Goal: Information Seeking & Learning: Check status

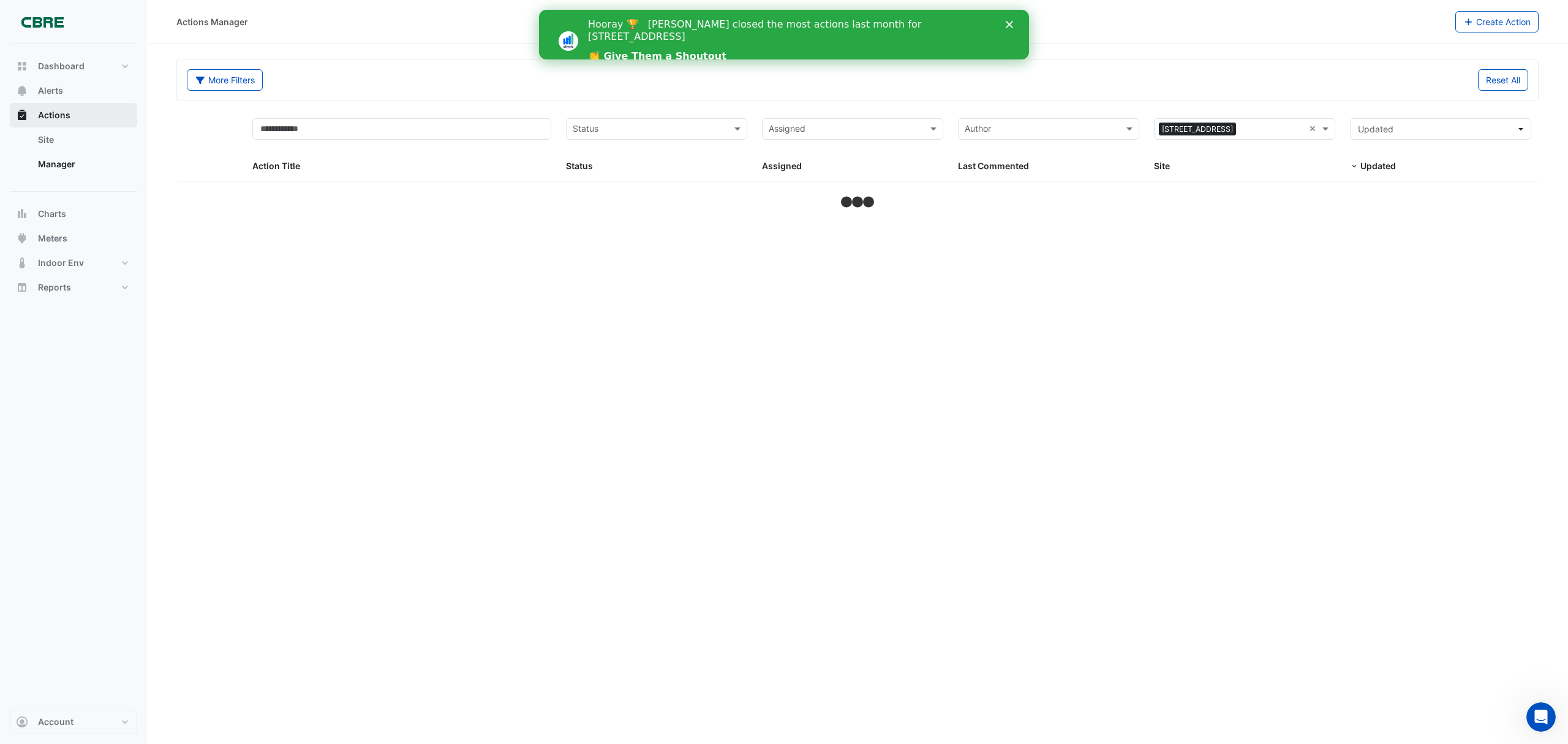
select select "***"
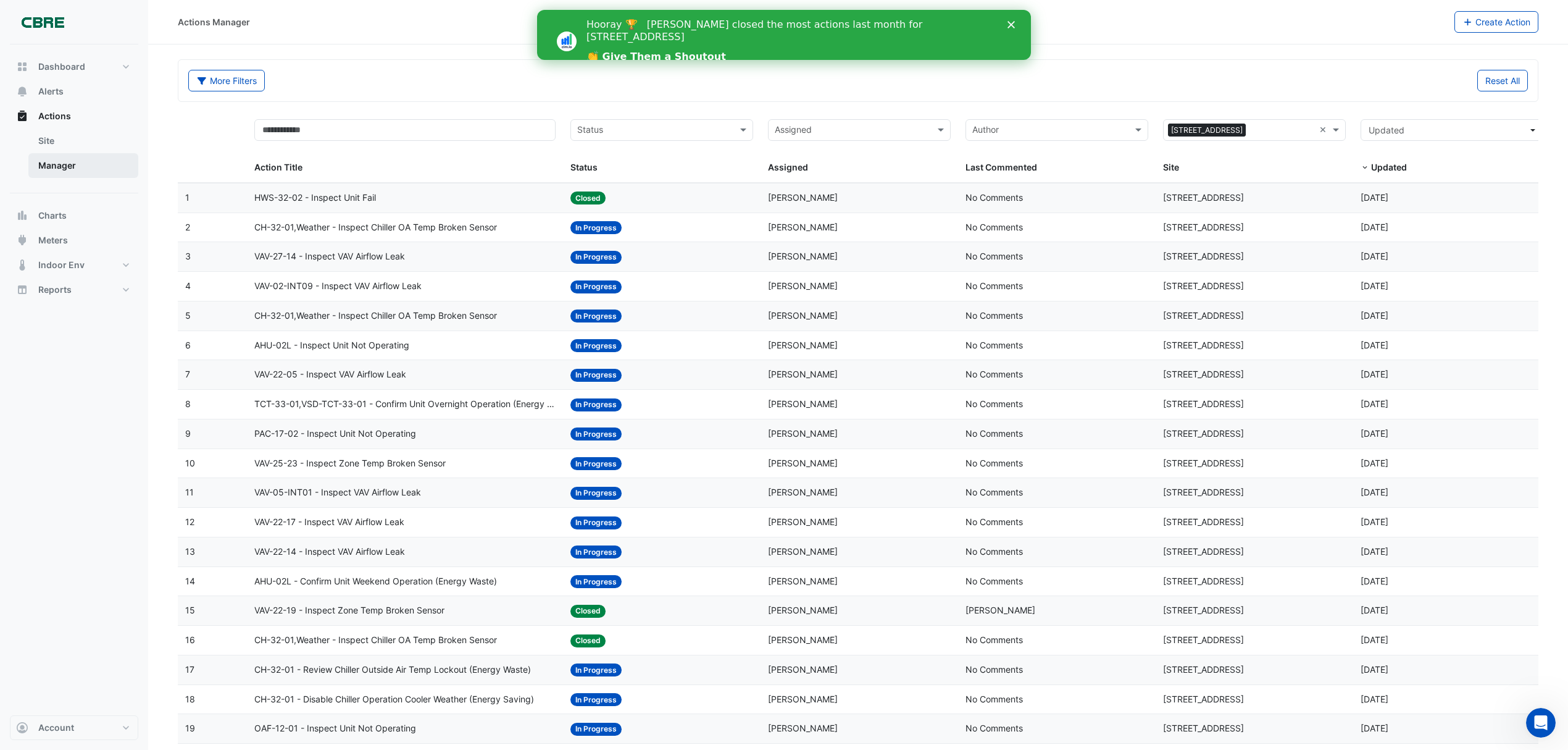
click at [47, 167] on link "Manager" at bounding box center [83, 165] width 110 height 25
click at [56, 63] on span "Dashboard" at bounding box center [61, 66] width 47 height 13
select select "***"
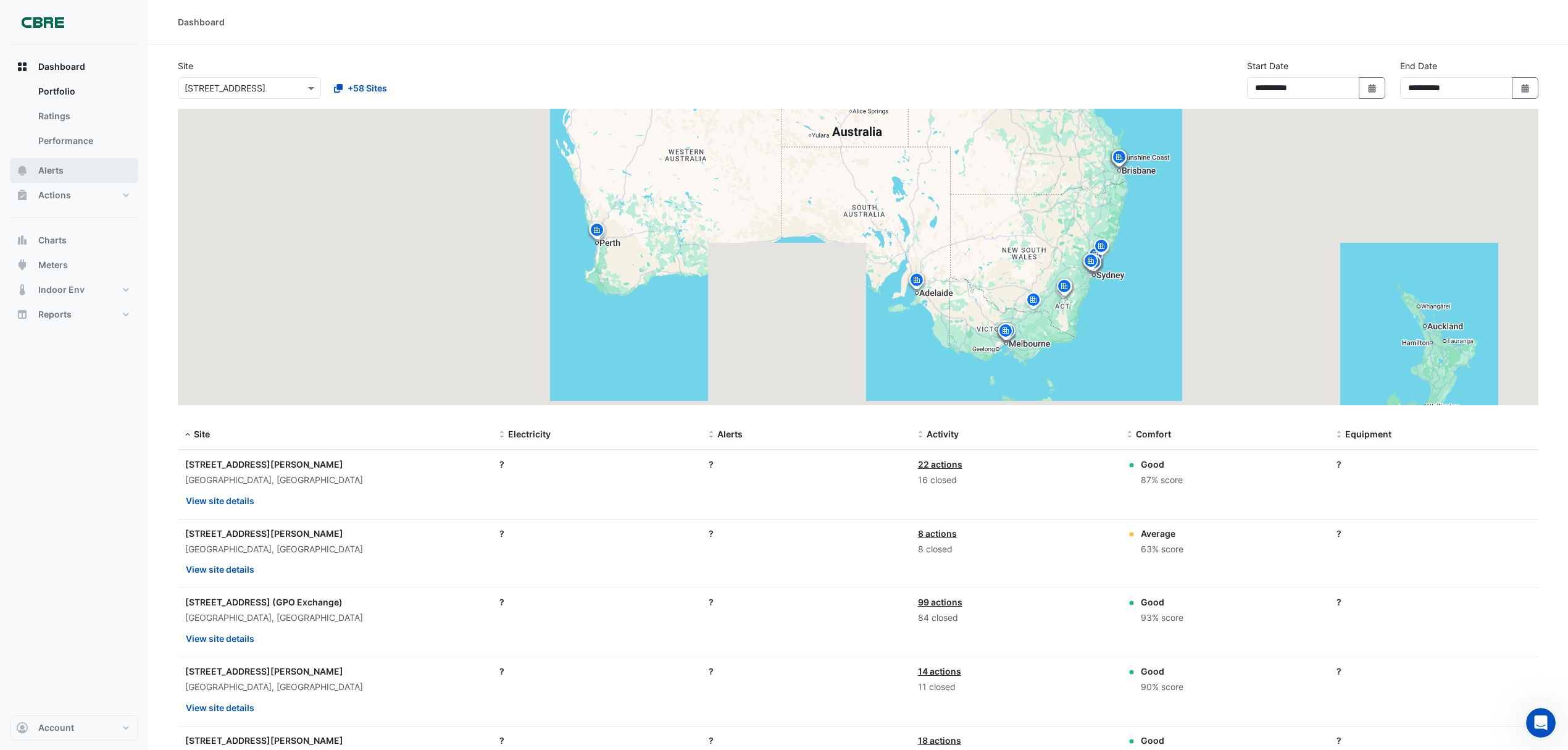
click at [45, 171] on span "Alerts" at bounding box center [51, 171] width 25 height 13
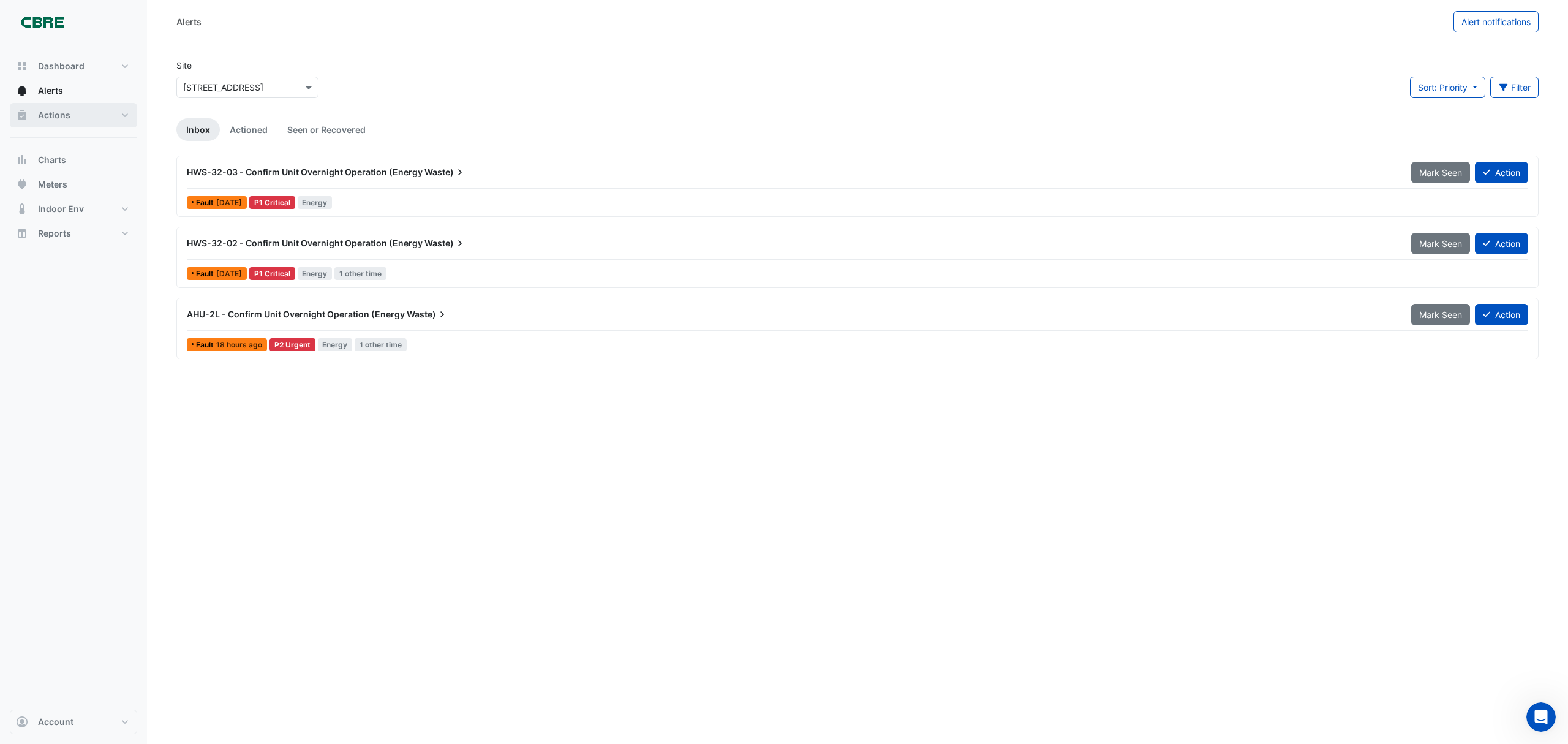
click at [46, 113] on span "Actions" at bounding box center [54, 115] width 33 height 13
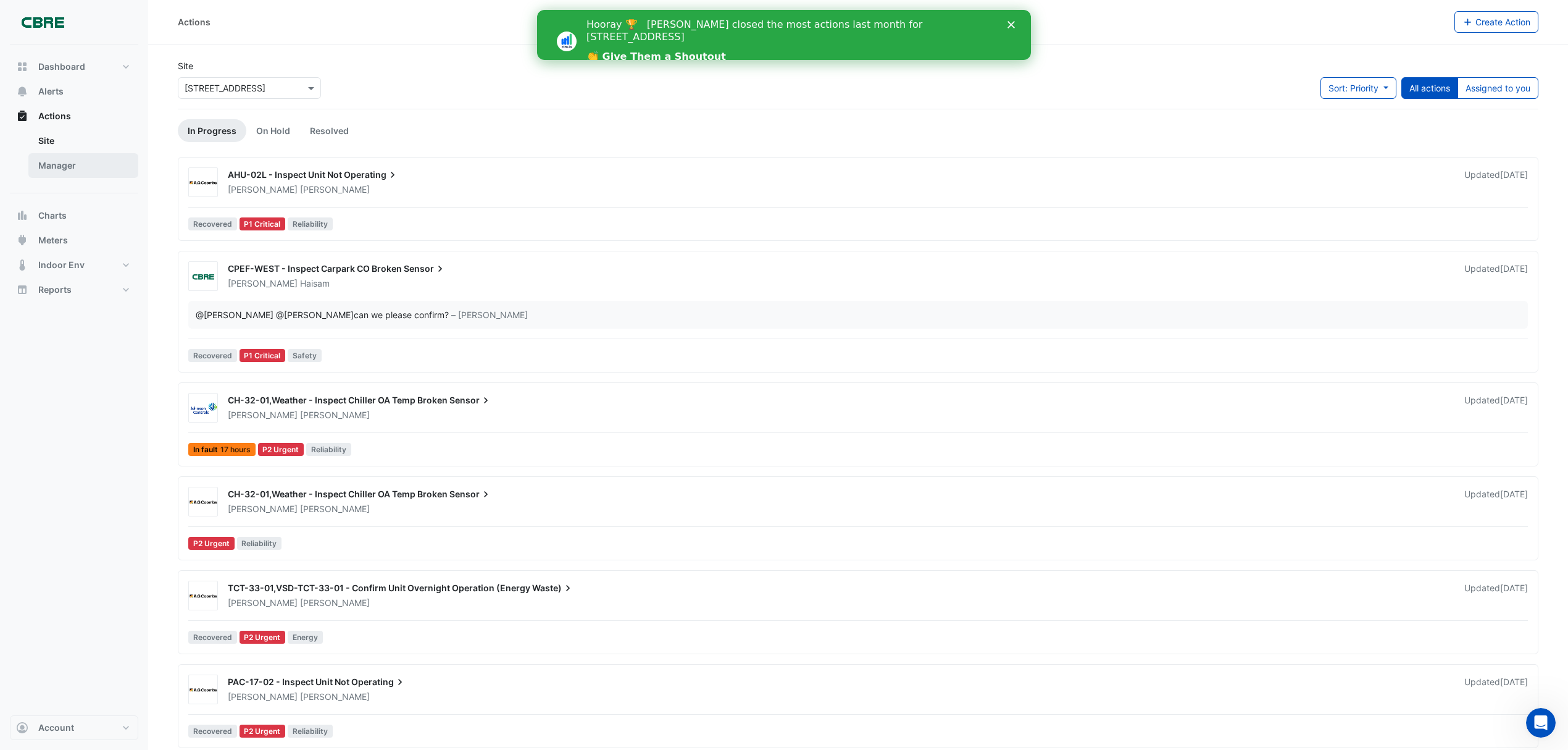
click at [58, 166] on link "Manager" at bounding box center [83, 165] width 110 height 25
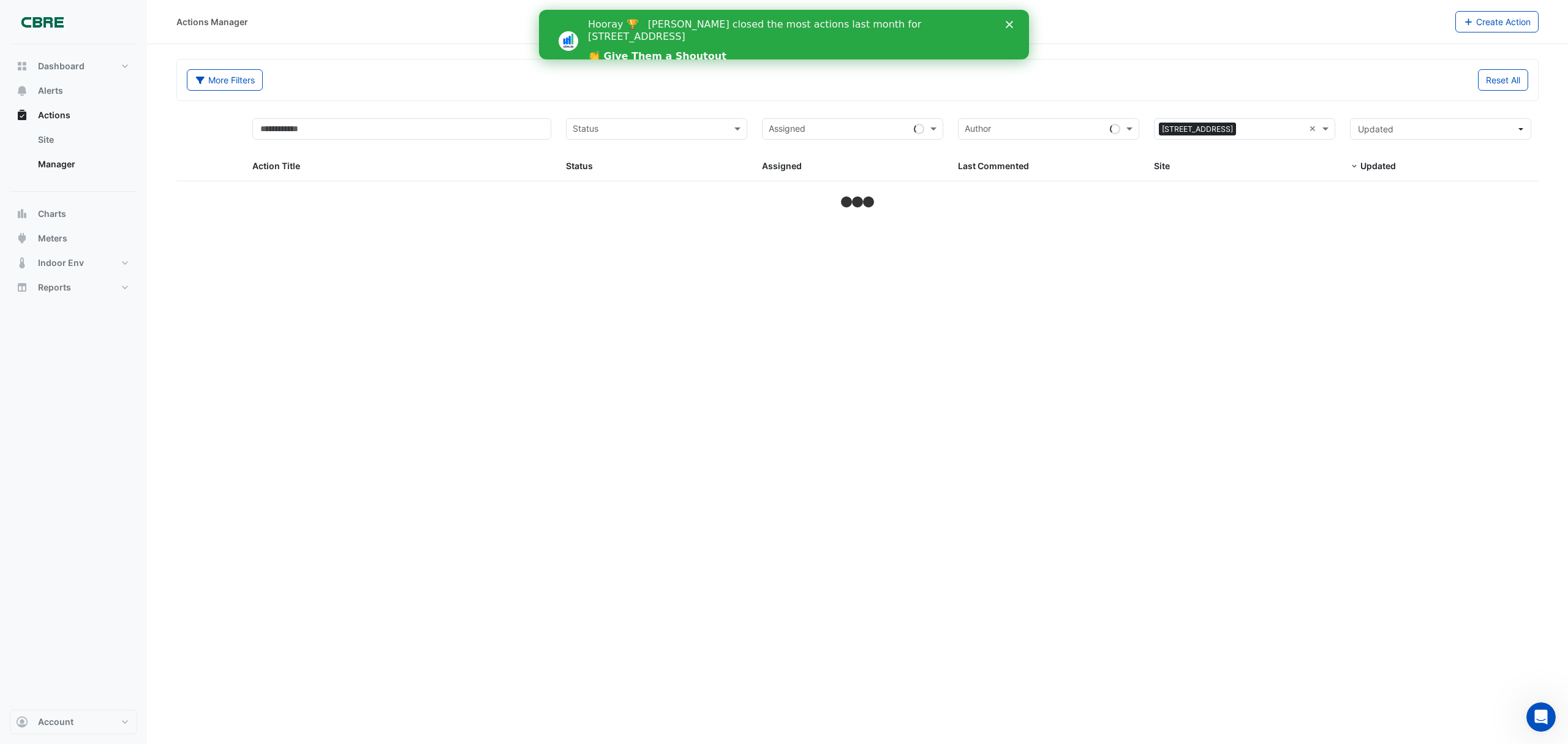
select select "***"
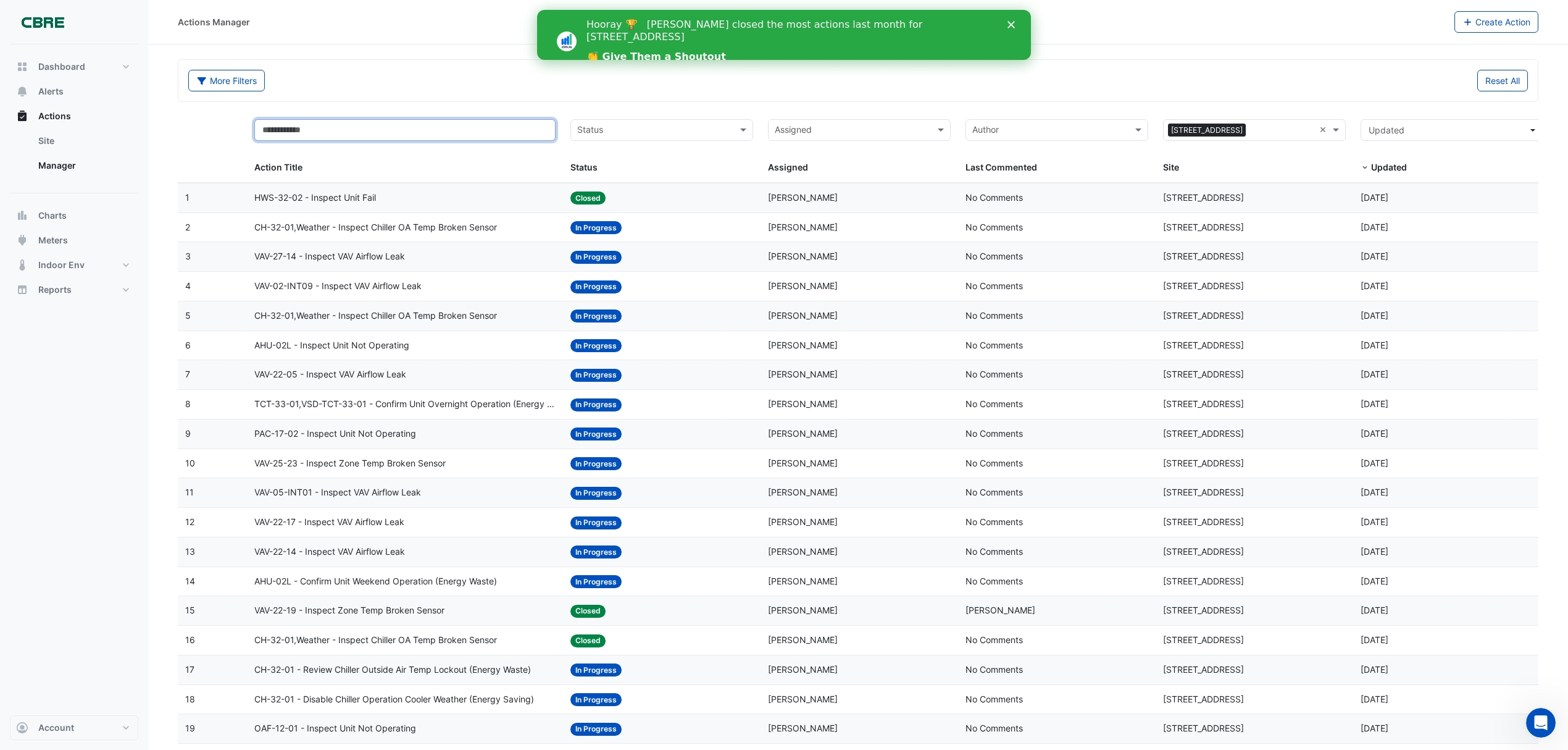
click at [503, 125] on input "text" at bounding box center [405, 130] width 301 height 21
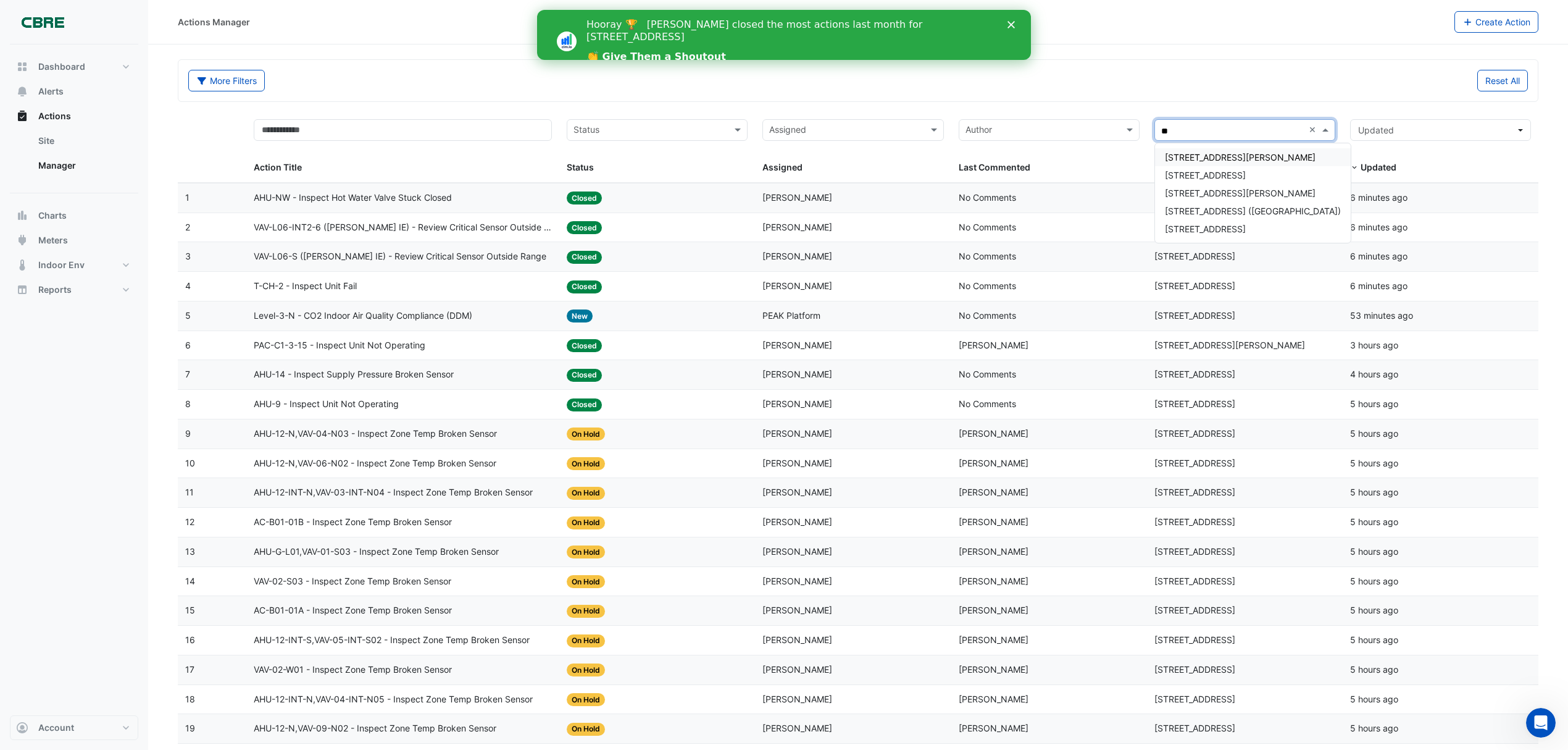
type input "***"
click at [1225, 155] on span "[STREET_ADDRESS]" at bounding box center [1205, 157] width 81 height 10
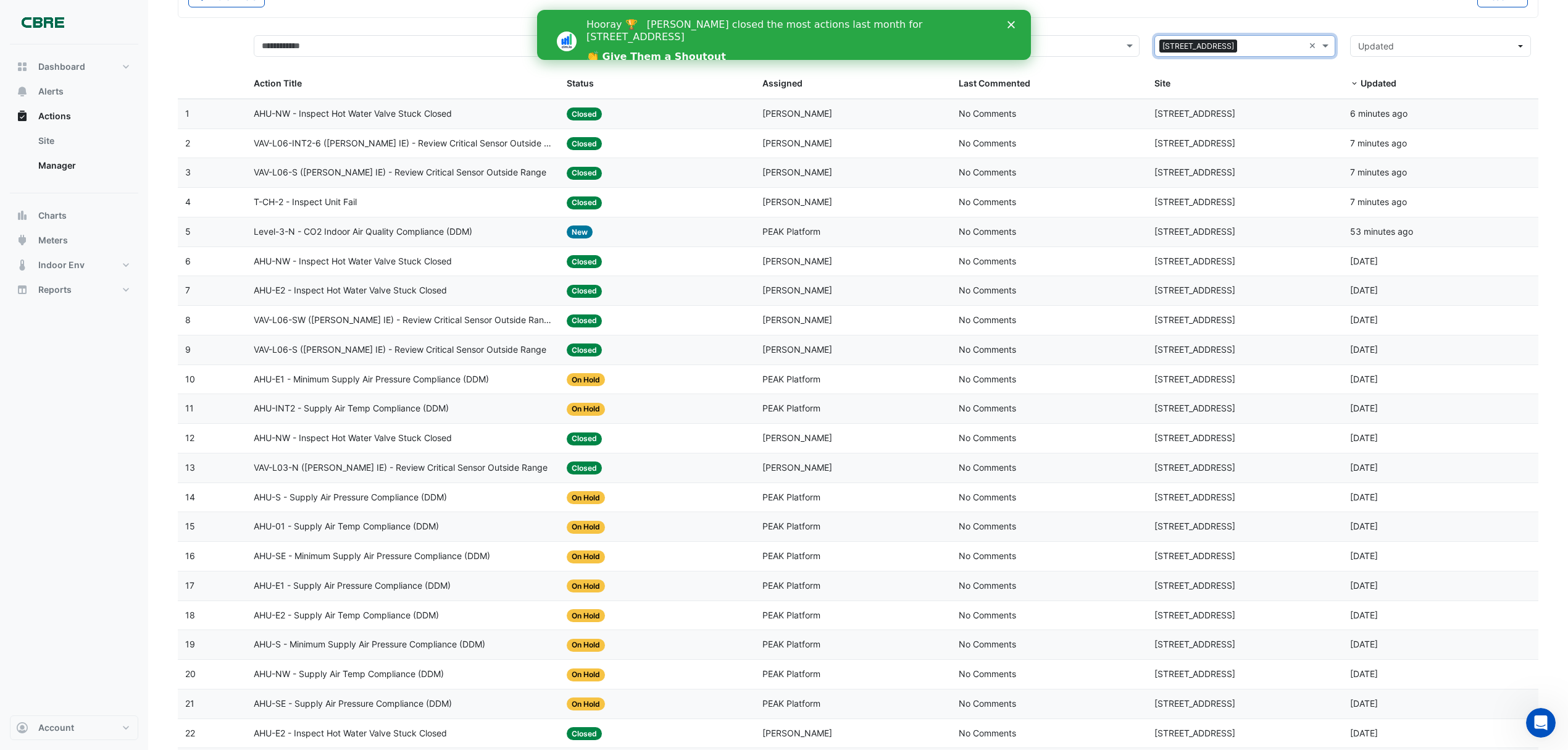
scroll to position [82, 0]
click at [369, 383] on span "AHU-E1 - Minimum Supply Air Pressure Compliance (DDM)" at bounding box center [371, 381] width 235 height 14
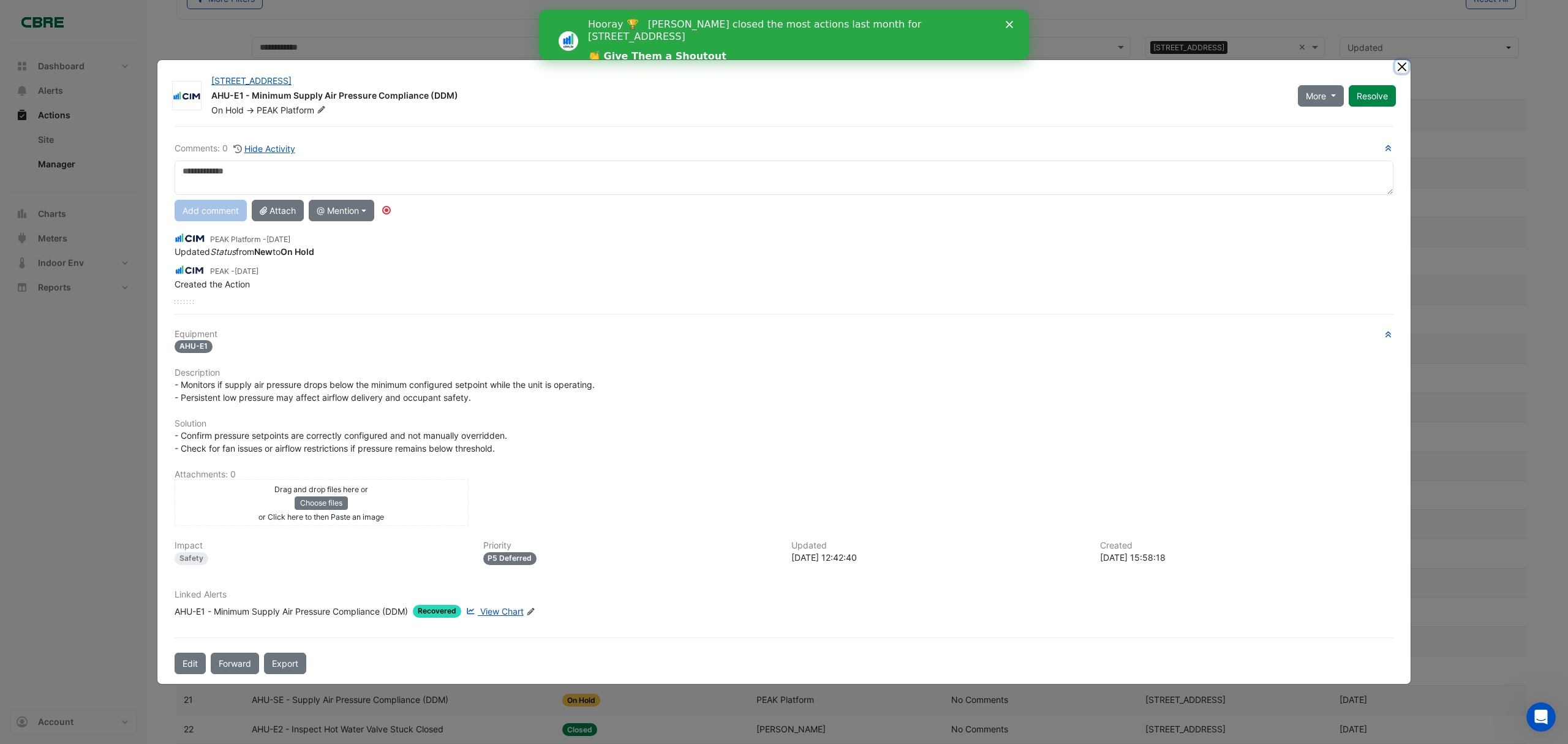
click at [1404, 65] on button "Close" at bounding box center [1401, 66] width 13 height 13
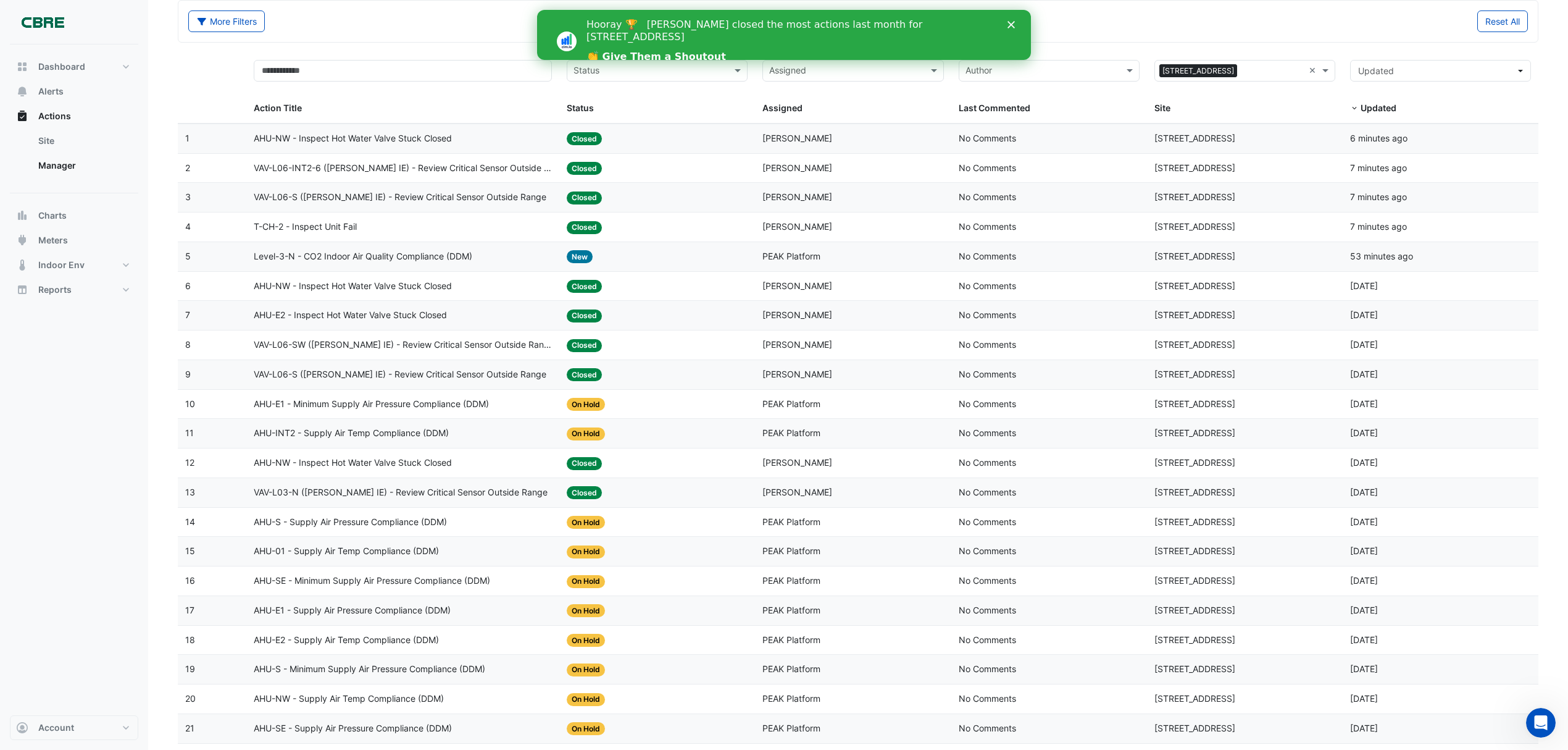
scroll to position [0, 0]
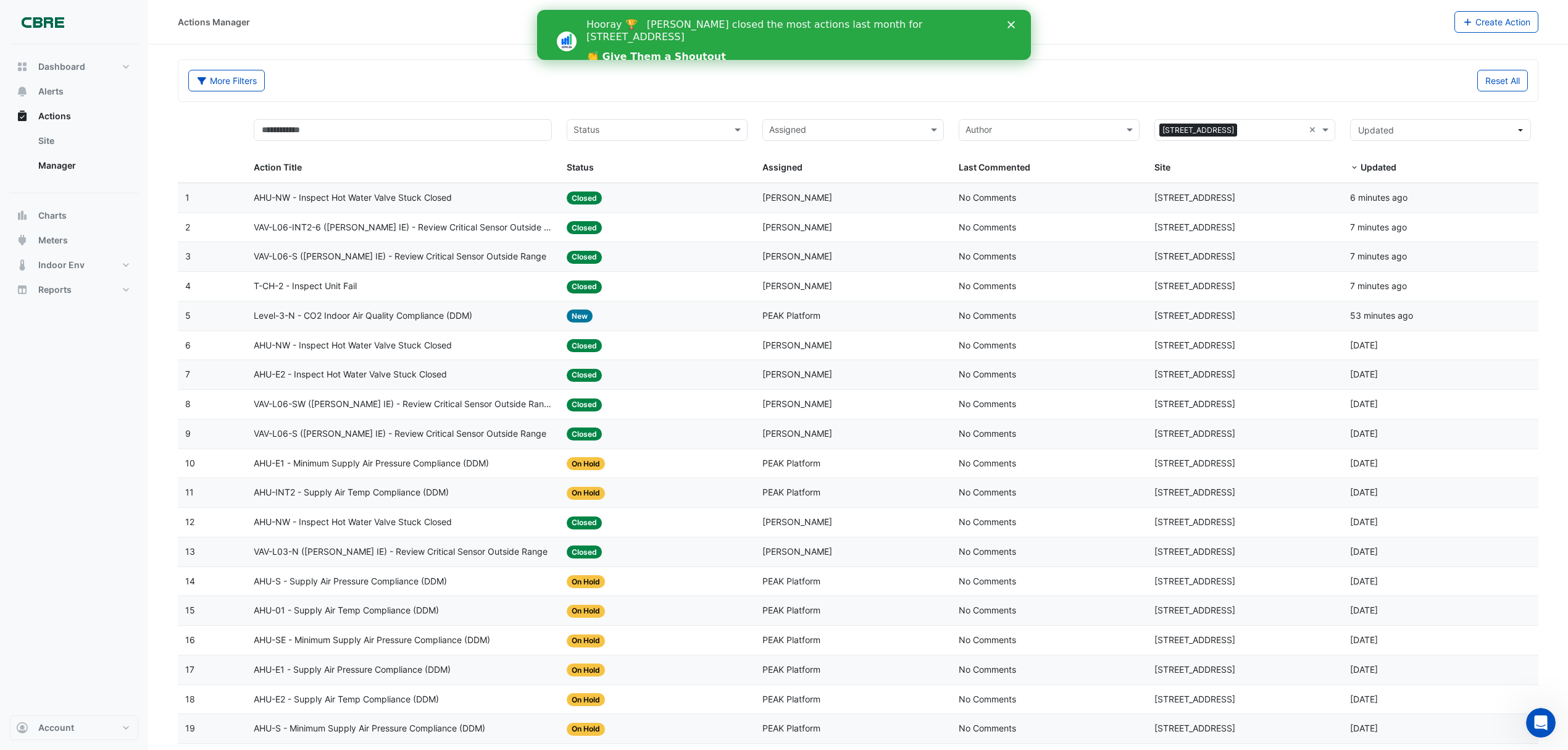
click at [669, 124] on input "text" at bounding box center [650, 131] width 153 height 14
click at [585, 174] on span "In Progress" at bounding box center [600, 175] width 46 height 10
click at [697, 124] on div "Status × In Progress" at bounding box center [641, 130] width 148 height 20
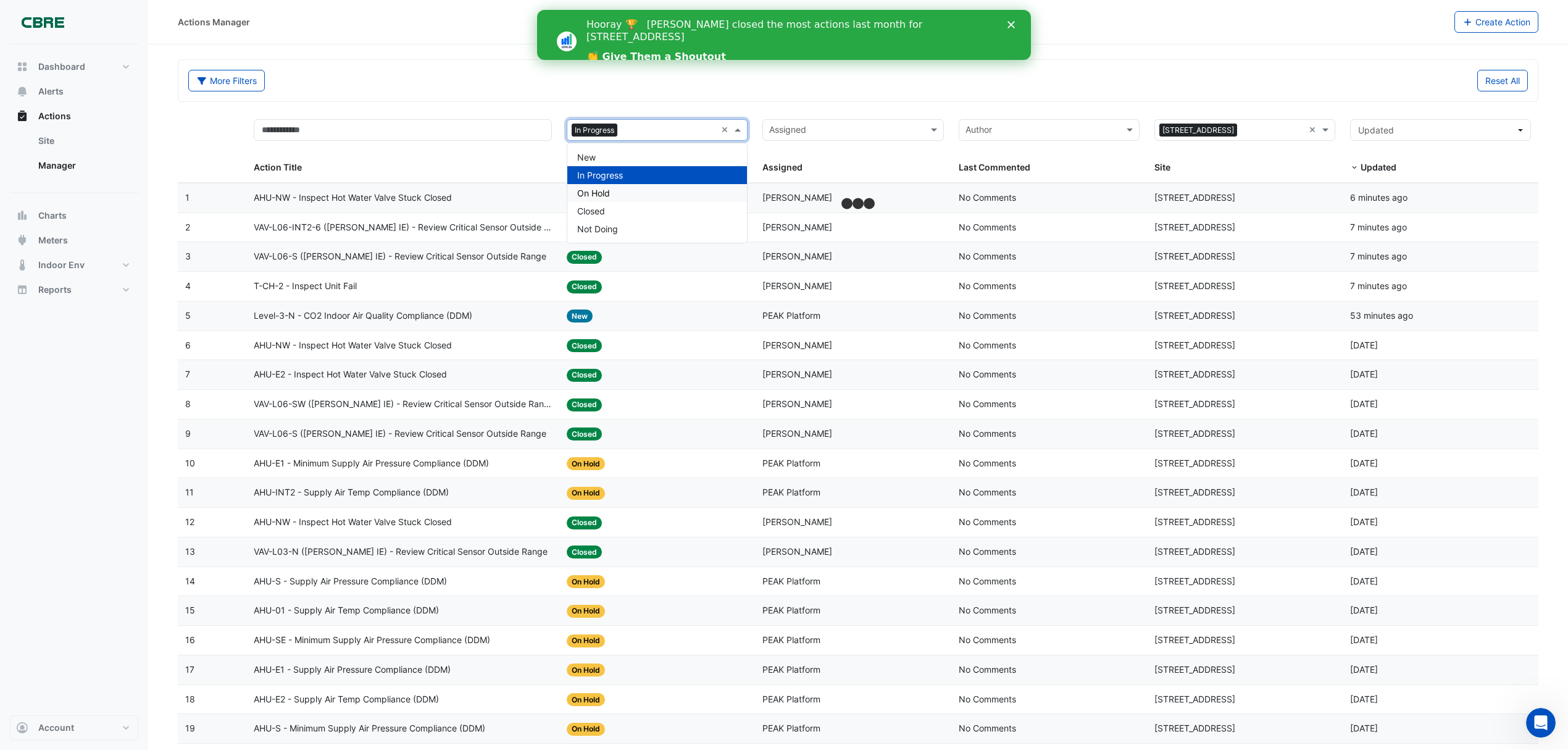
click at [611, 193] on div "On Hold" at bounding box center [657, 193] width 180 height 18
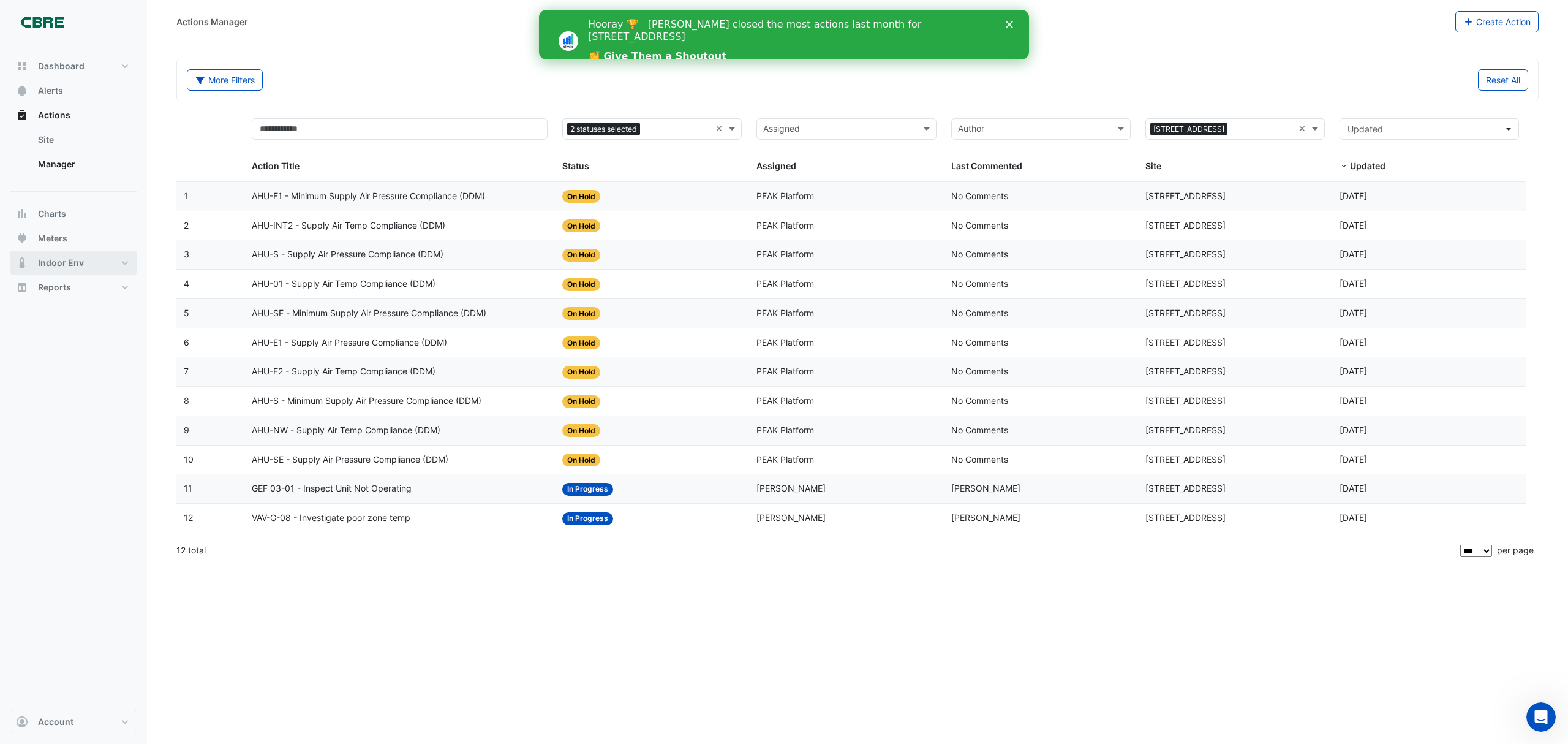
click at [54, 257] on span "Indoor Env" at bounding box center [61, 263] width 46 height 13
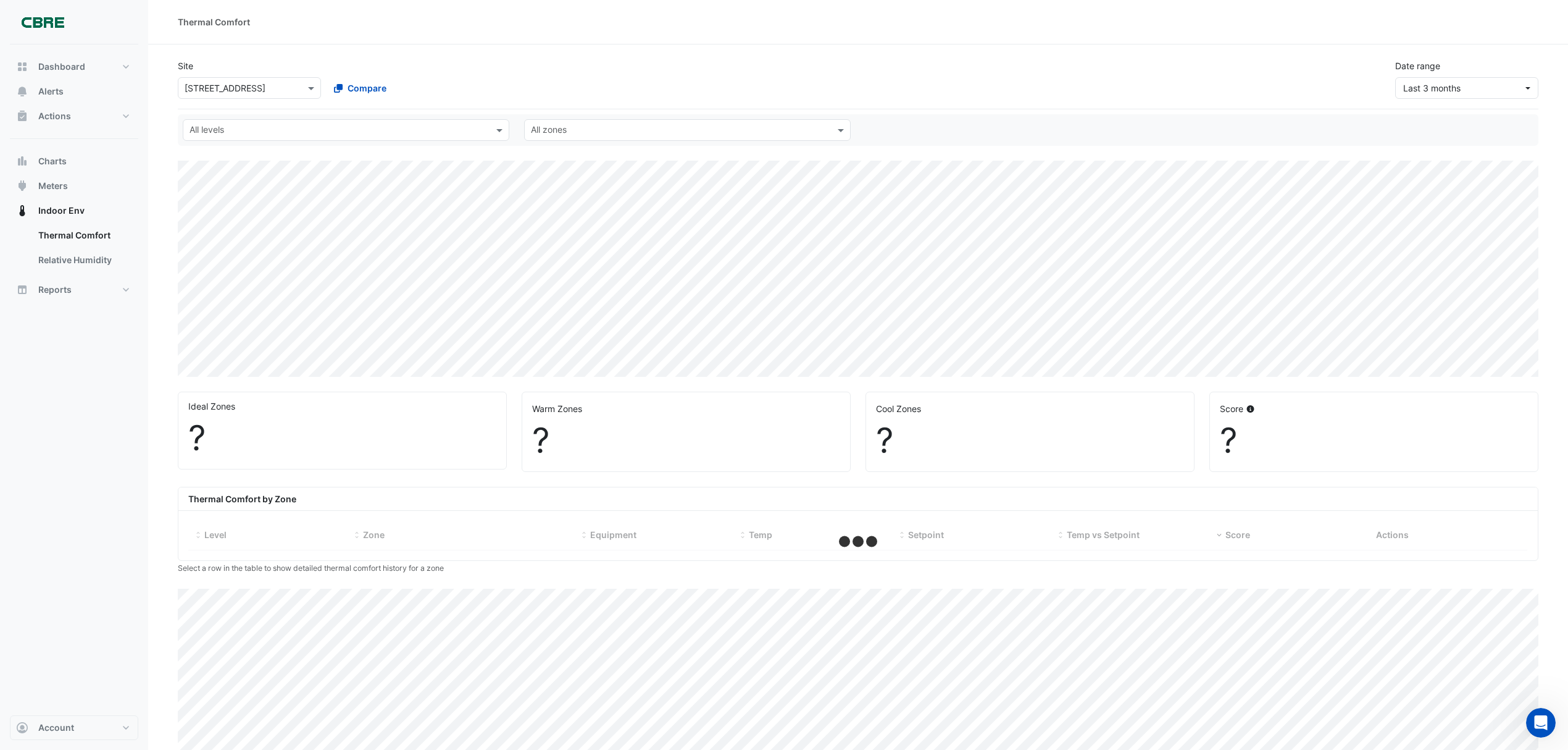
select select "***"
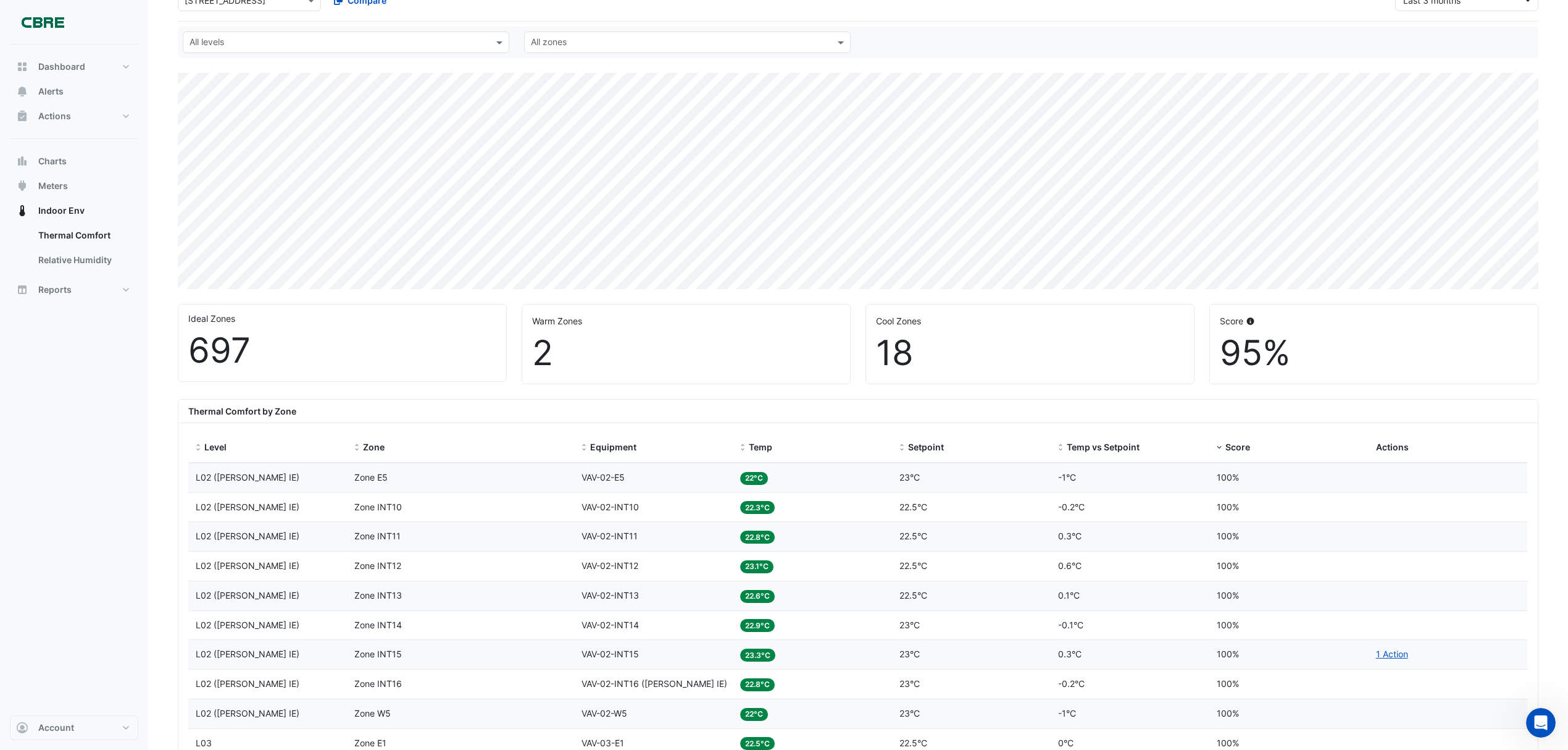
scroll to position [82, 0]
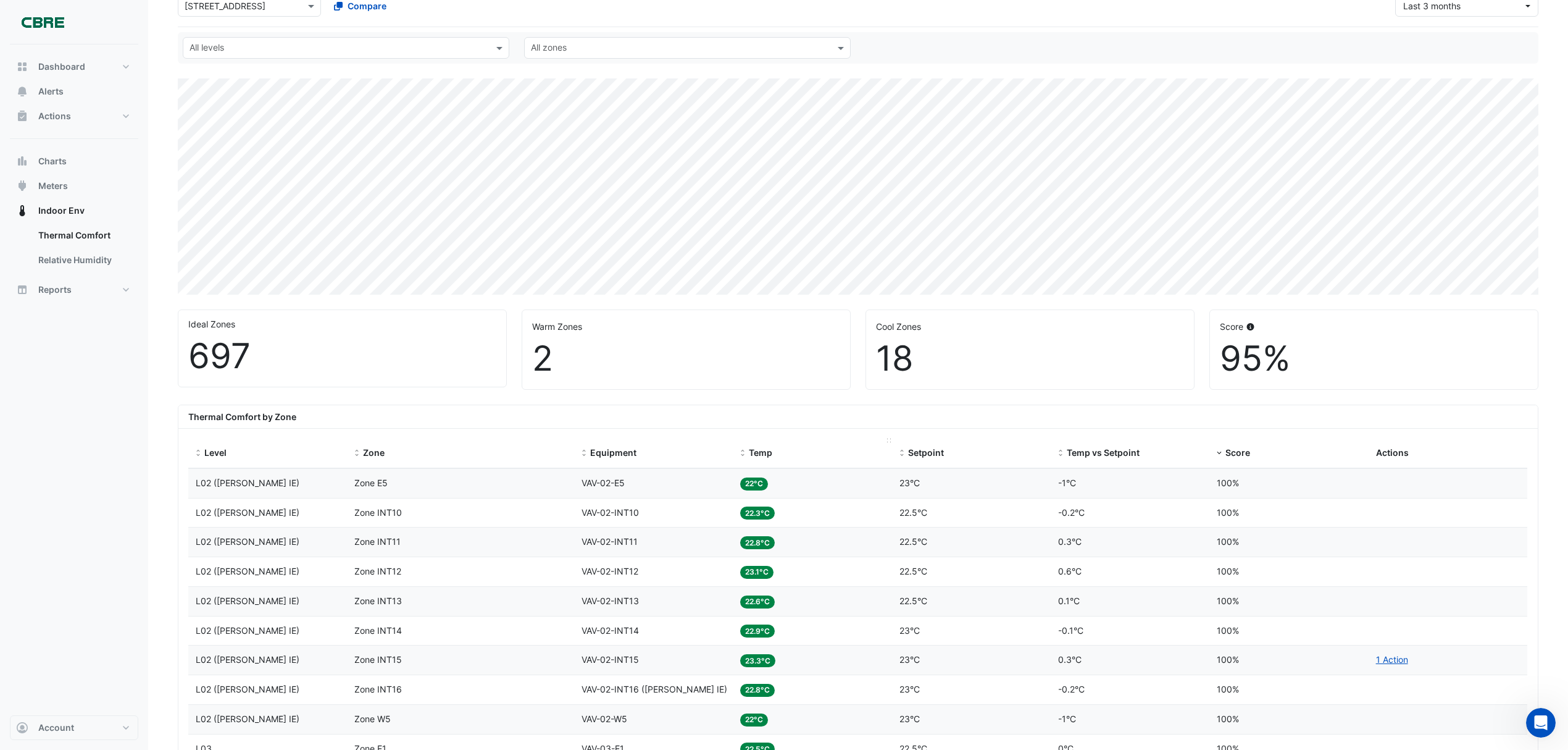
click at [766, 449] on span "Temp" at bounding box center [761, 452] width 24 height 10
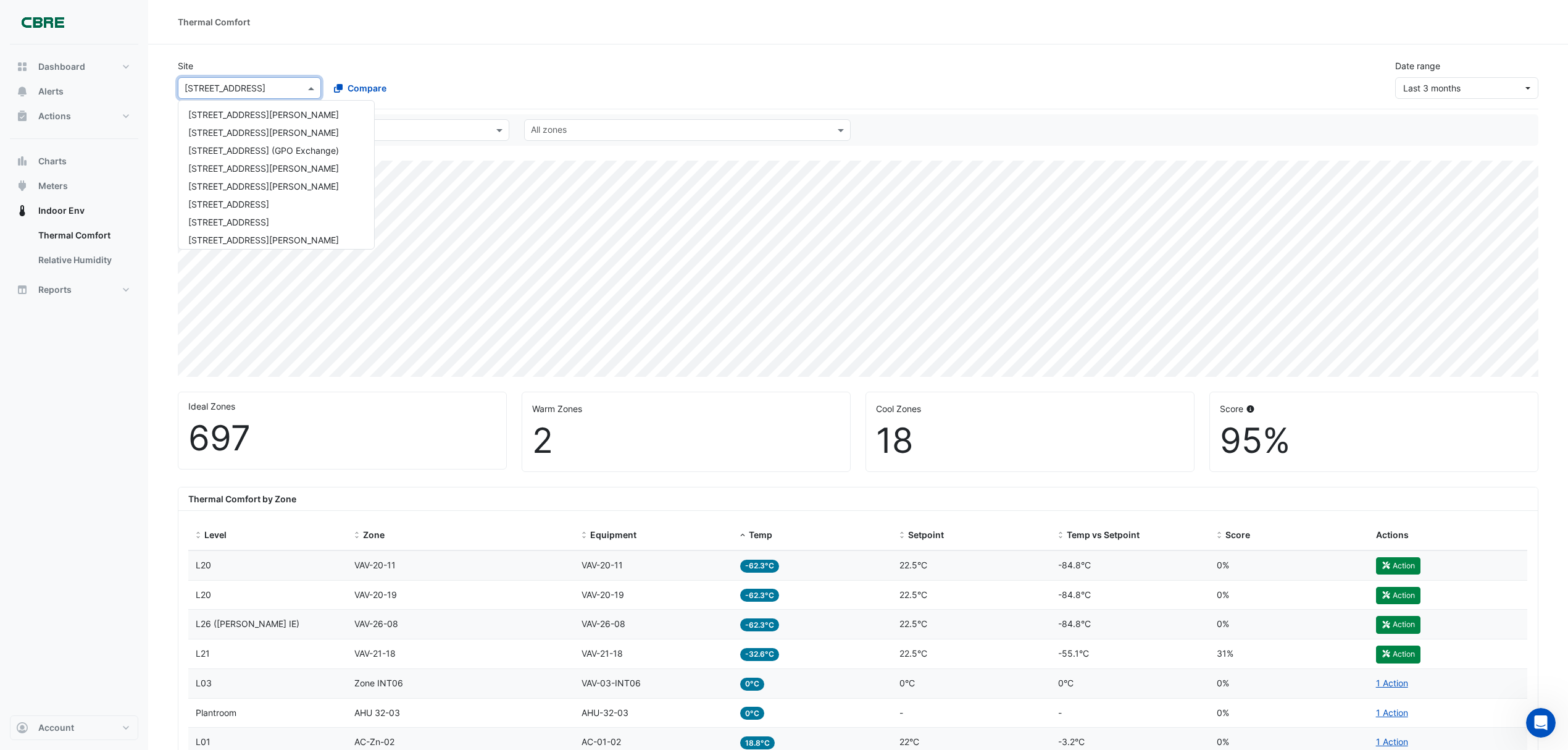
click at [243, 82] on input "text" at bounding box center [237, 88] width 105 height 13
type input "***"
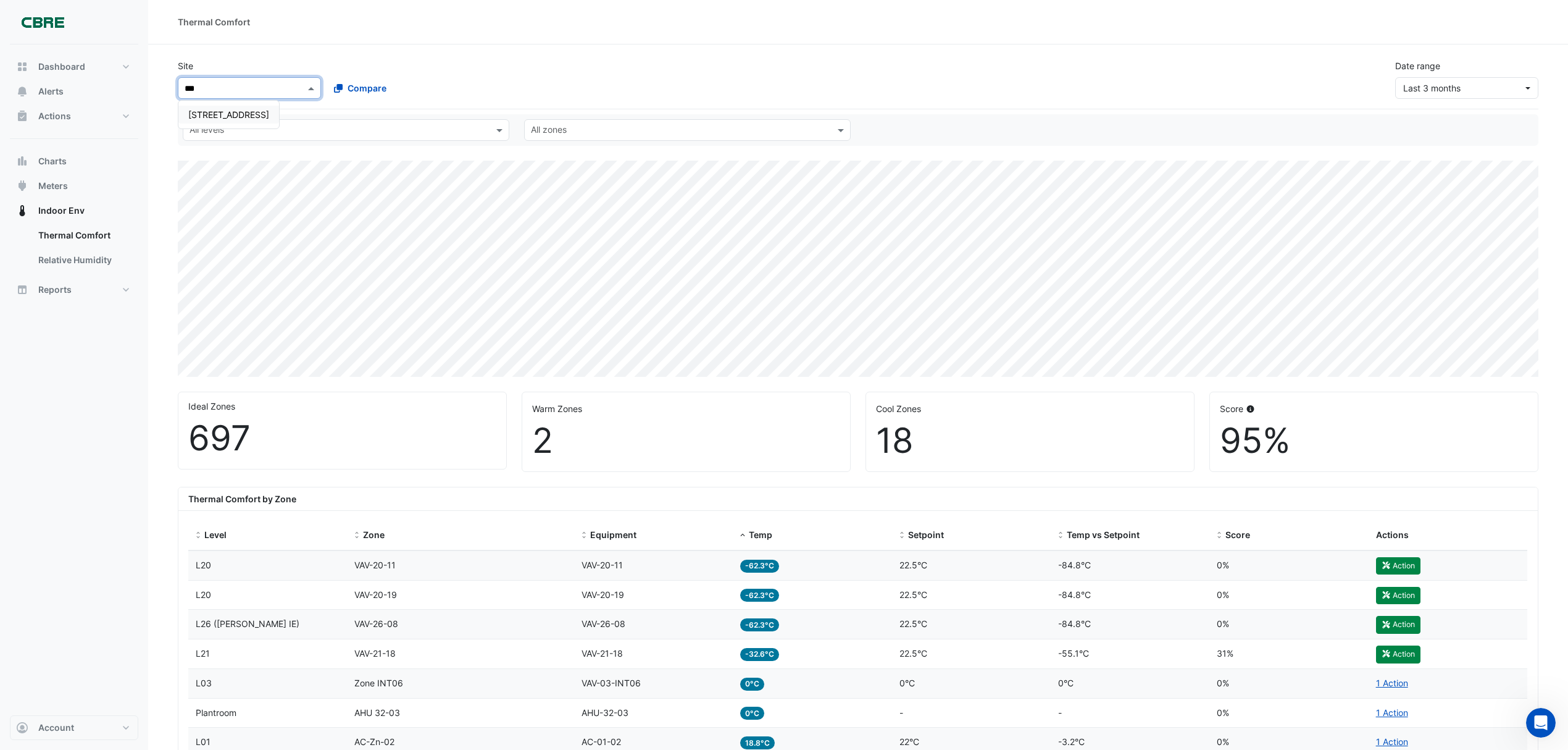
click at [265, 113] on span "[STREET_ADDRESS]" at bounding box center [228, 115] width 81 height 10
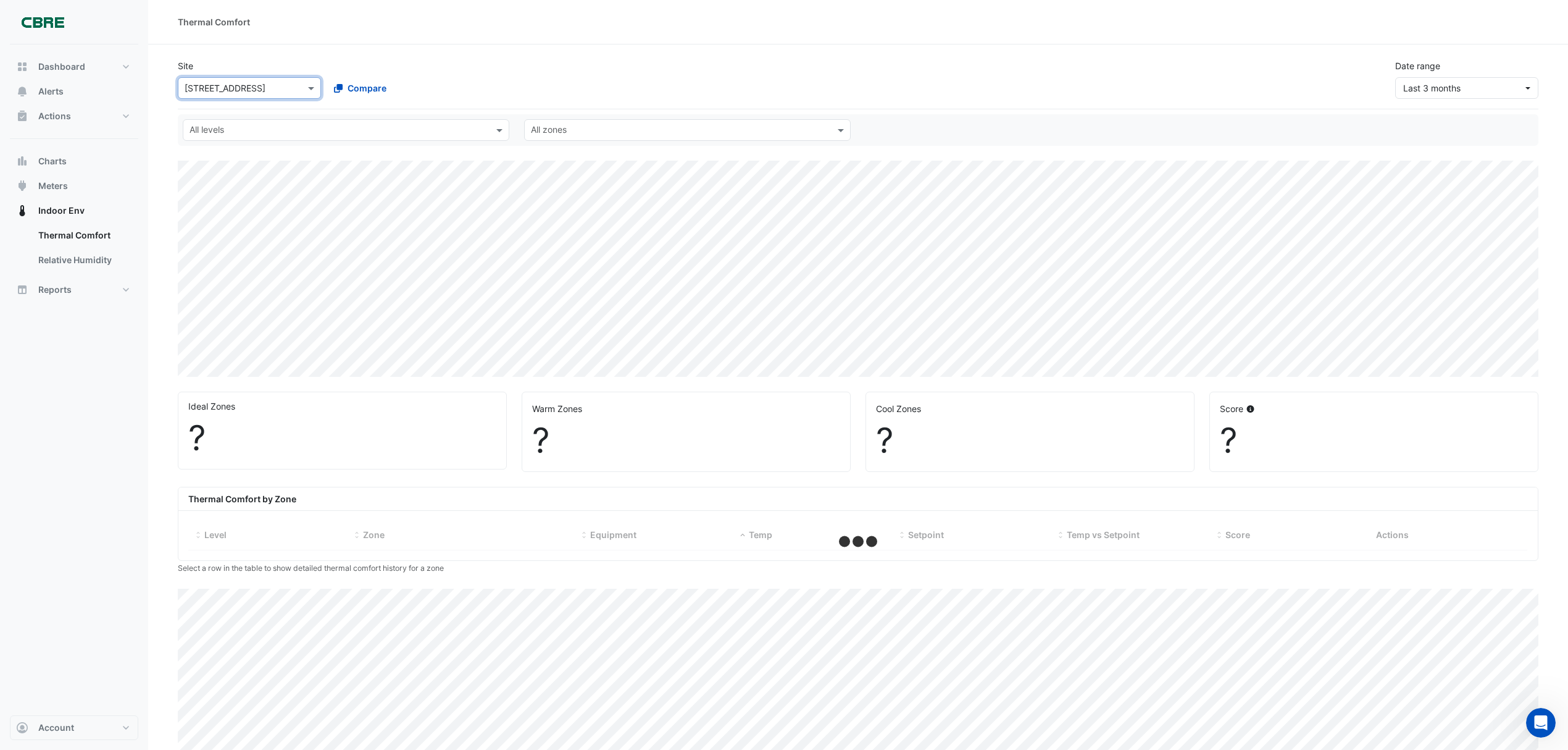
select select "***"
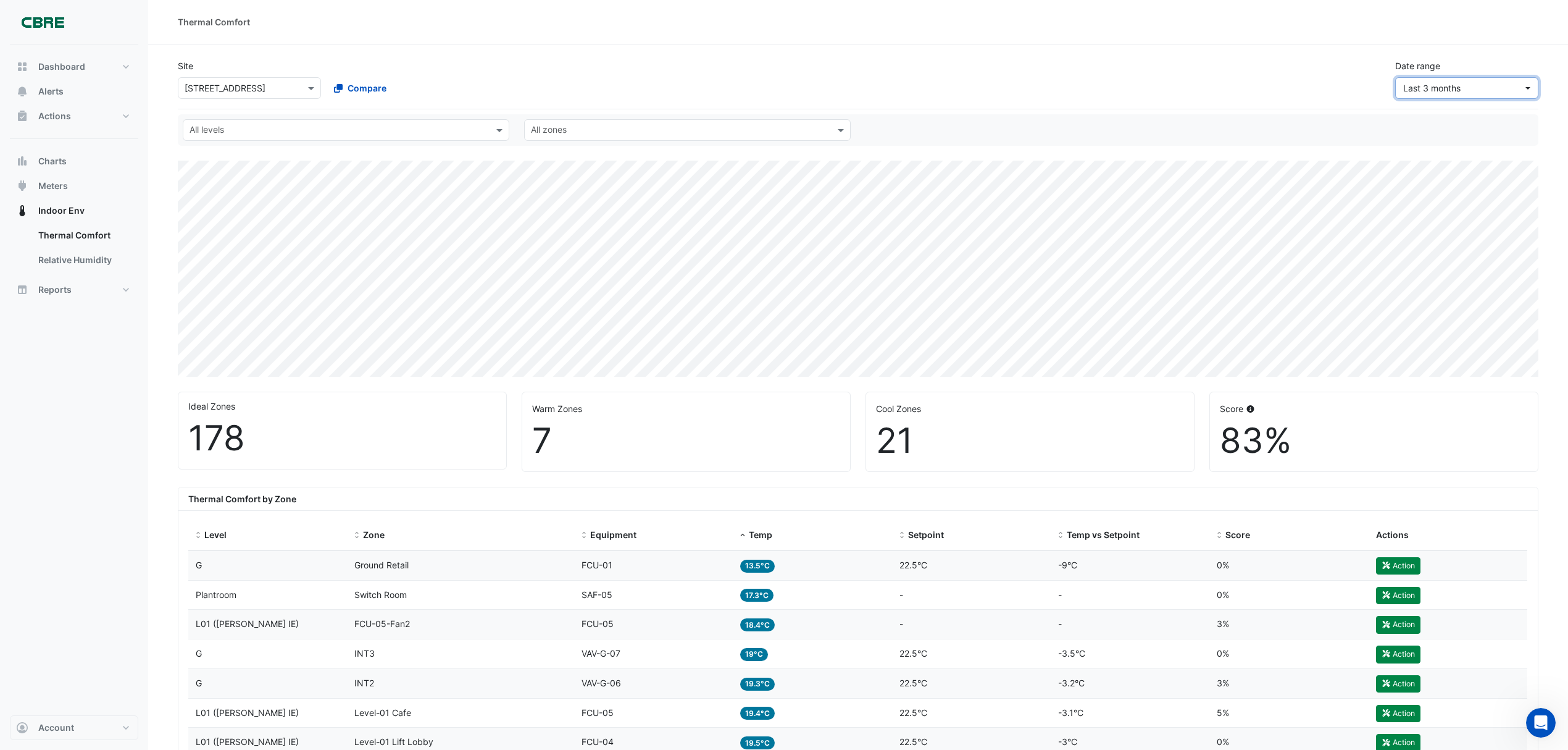
click at [1459, 92] on span "Last 3 months" at bounding box center [1432, 88] width 58 height 10
click at [1436, 260] on div "Last quarter" at bounding box center [1431, 261] width 49 height 13
click at [1468, 84] on span "Last quarter" at bounding box center [1463, 87] width 120 height 13
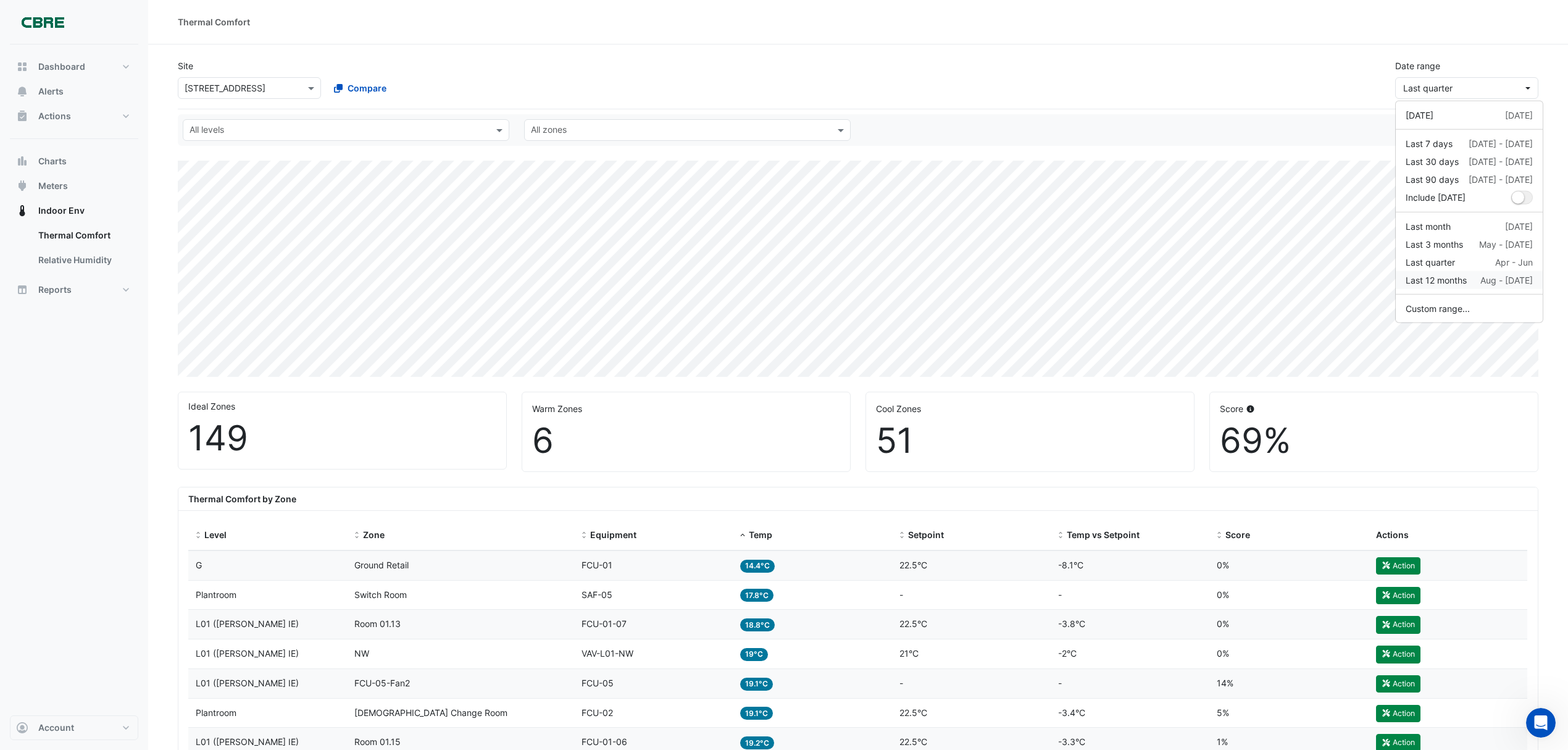
click at [1445, 280] on div "Last 12 months" at bounding box center [1437, 280] width 61 height 13
click at [1465, 87] on span "Last 12 months" at bounding box center [1434, 88] width 61 height 10
click at [1448, 115] on div "[DATE] [DATE]" at bounding box center [1470, 115] width 127 height 13
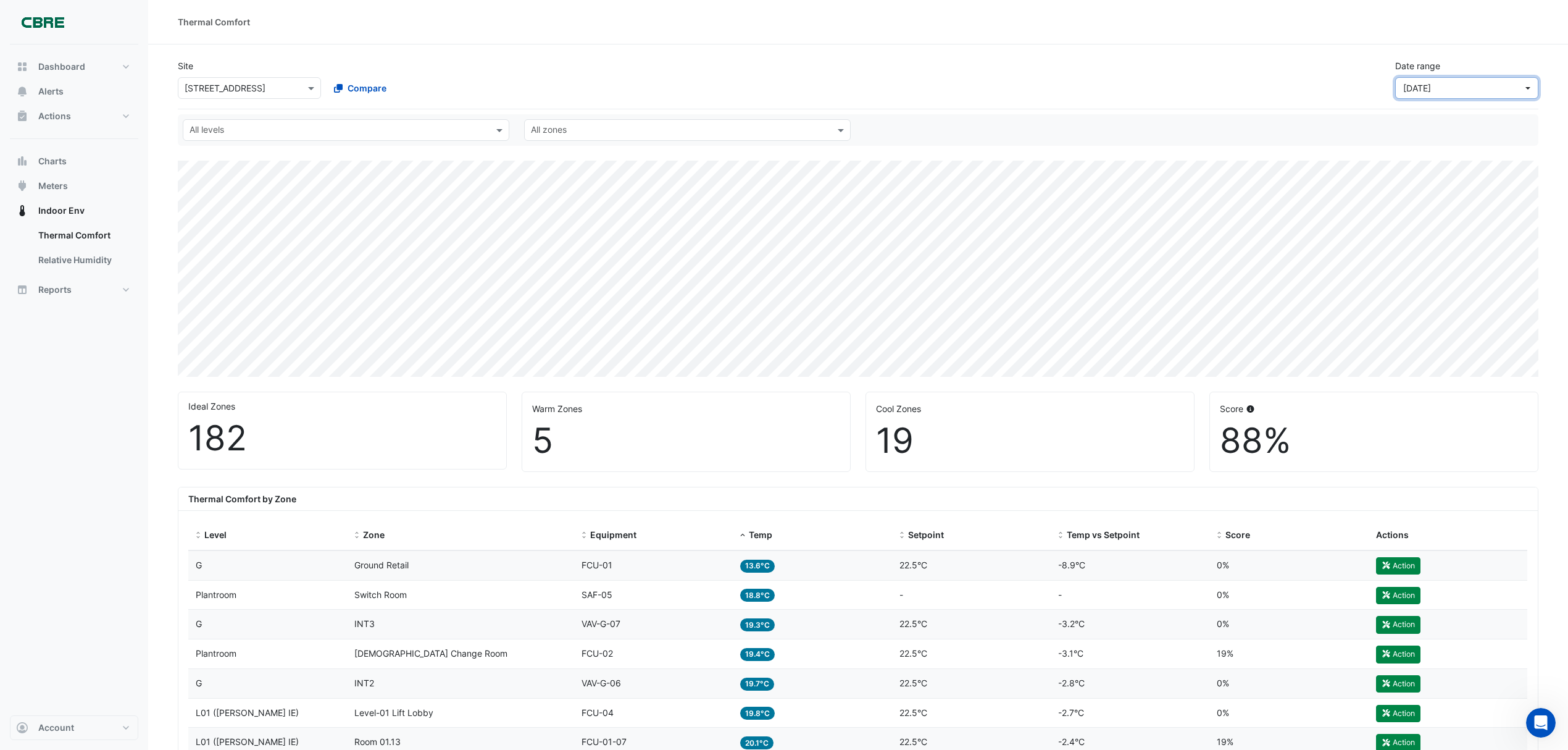
click at [1493, 84] on span "[DATE]" at bounding box center [1463, 87] width 120 height 13
click at [1435, 262] on div "Last quarter" at bounding box center [1431, 261] width 49 height 13
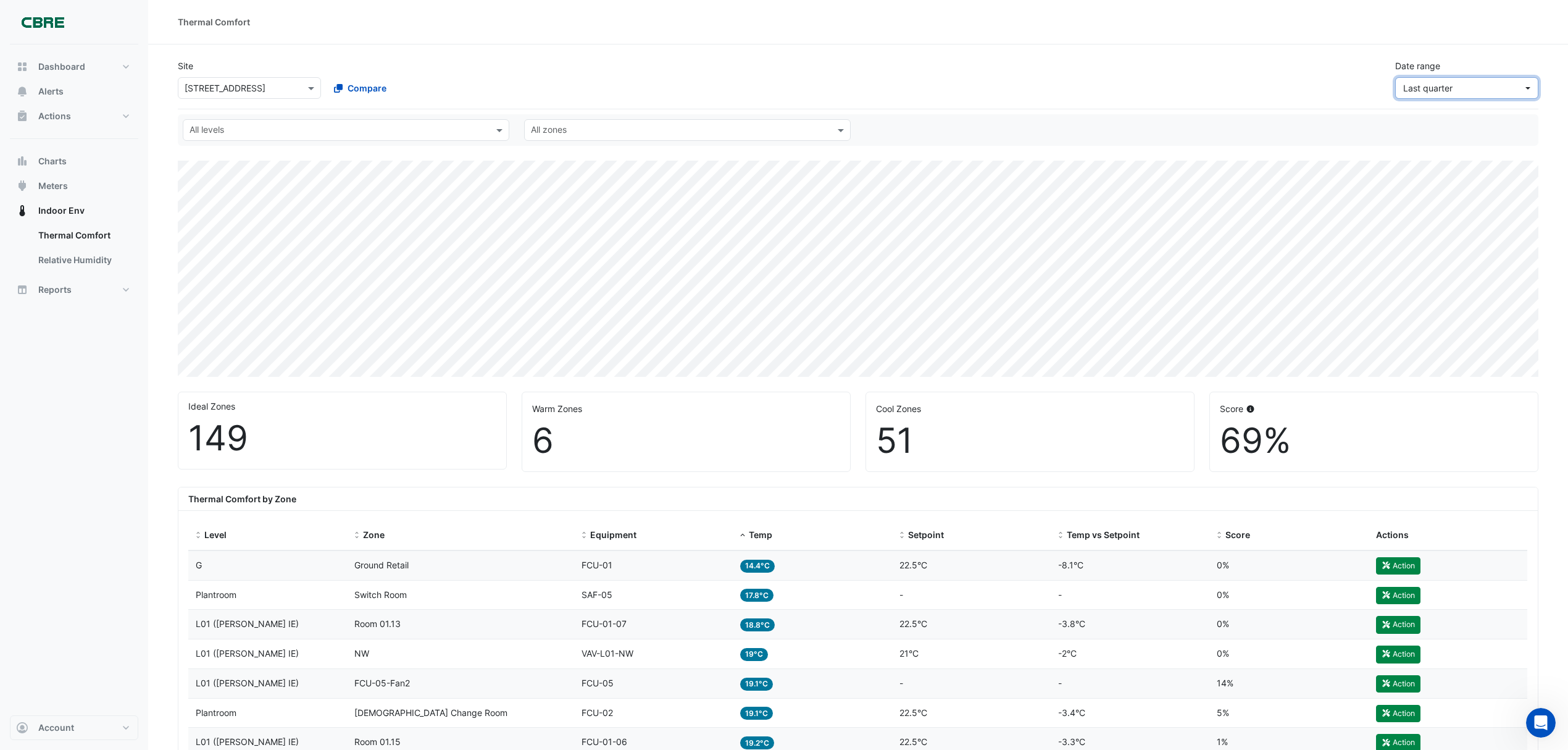
click at [1432, 87] on span "Last quarter" at bounding box center [1428, 88] width 49 height 10
click at [1431, 121] on div "[DATE]" at bounding box center [1420, 115] width 28 height 13
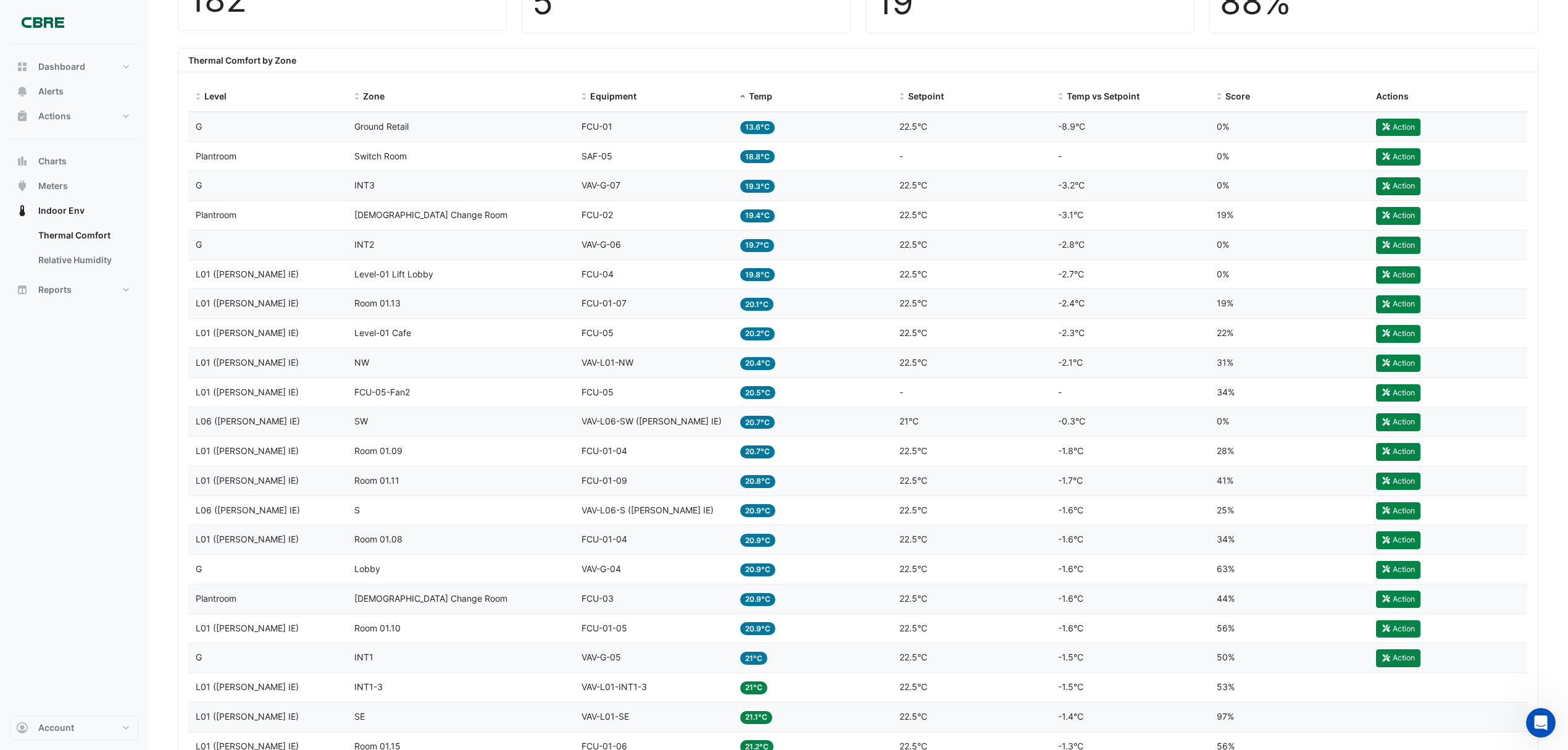
scroll to position [411, 0]
